Goal: Navigation & Orientation: Find specific page/section

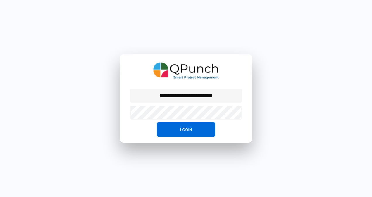
drag, startPoint x: 184, startPoint y: 133, endPoint x: 187, endPoint y: 152, distance: 19.6
click at [187, 152] on div "**********" at bounding box center [186, 98] width 372 height 197
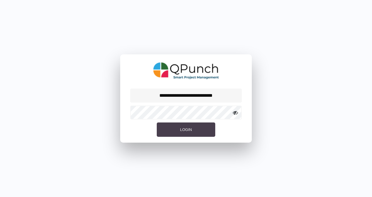
click at [188, 128] on span "Login" at bounding box center [186, 130] width 12 height 4
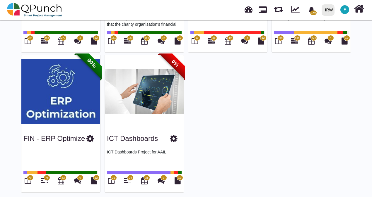
scroll to position [150, 0]
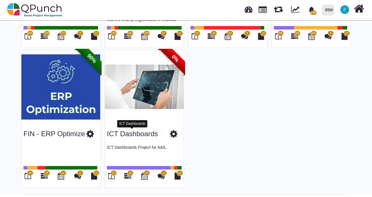
click at [131, 132] on link "ICT Dashboards" at bounding box center [132, 134] width 51 height 8
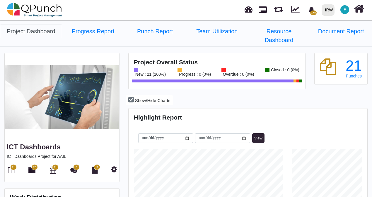
scroll to position [74, 79]
click at [312, 12] on span "178" at bounding box center [313, 13] width 6 height 4
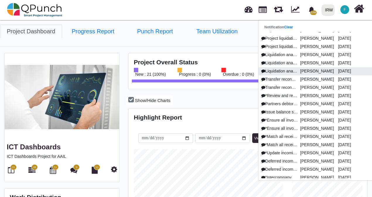
scroll to position [117, 0]
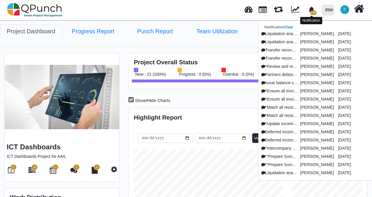
click at [309, 10] on icon "bell fill" at bounding box center [311, 10] width 6 height 6
